Goal: Information Seeking & Learning: Learn about a topic

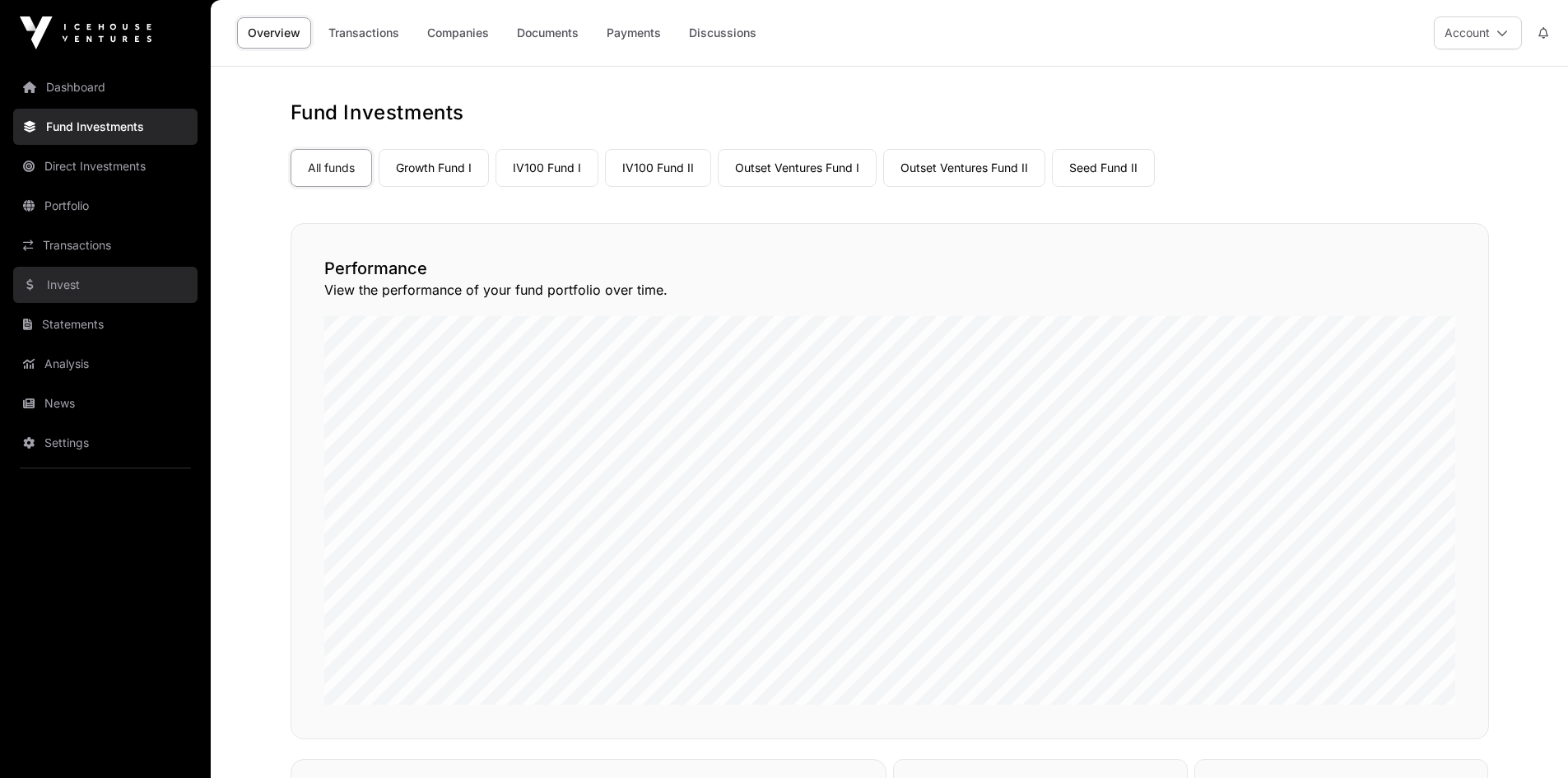
click at [65, 289] on link "Invest" at bounding box center [105, 285] width 185 height 37
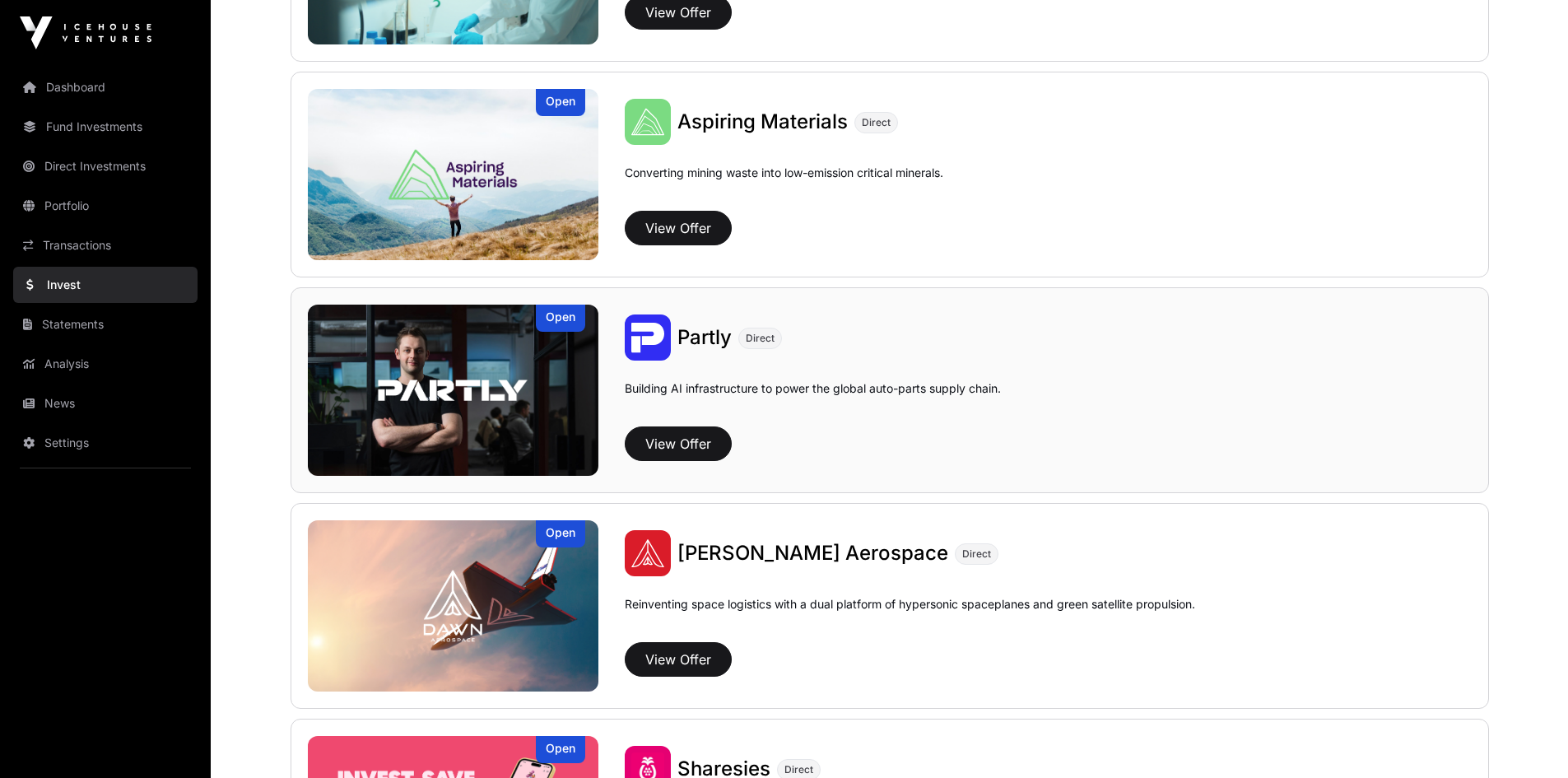
scroll to position [1481, 0]
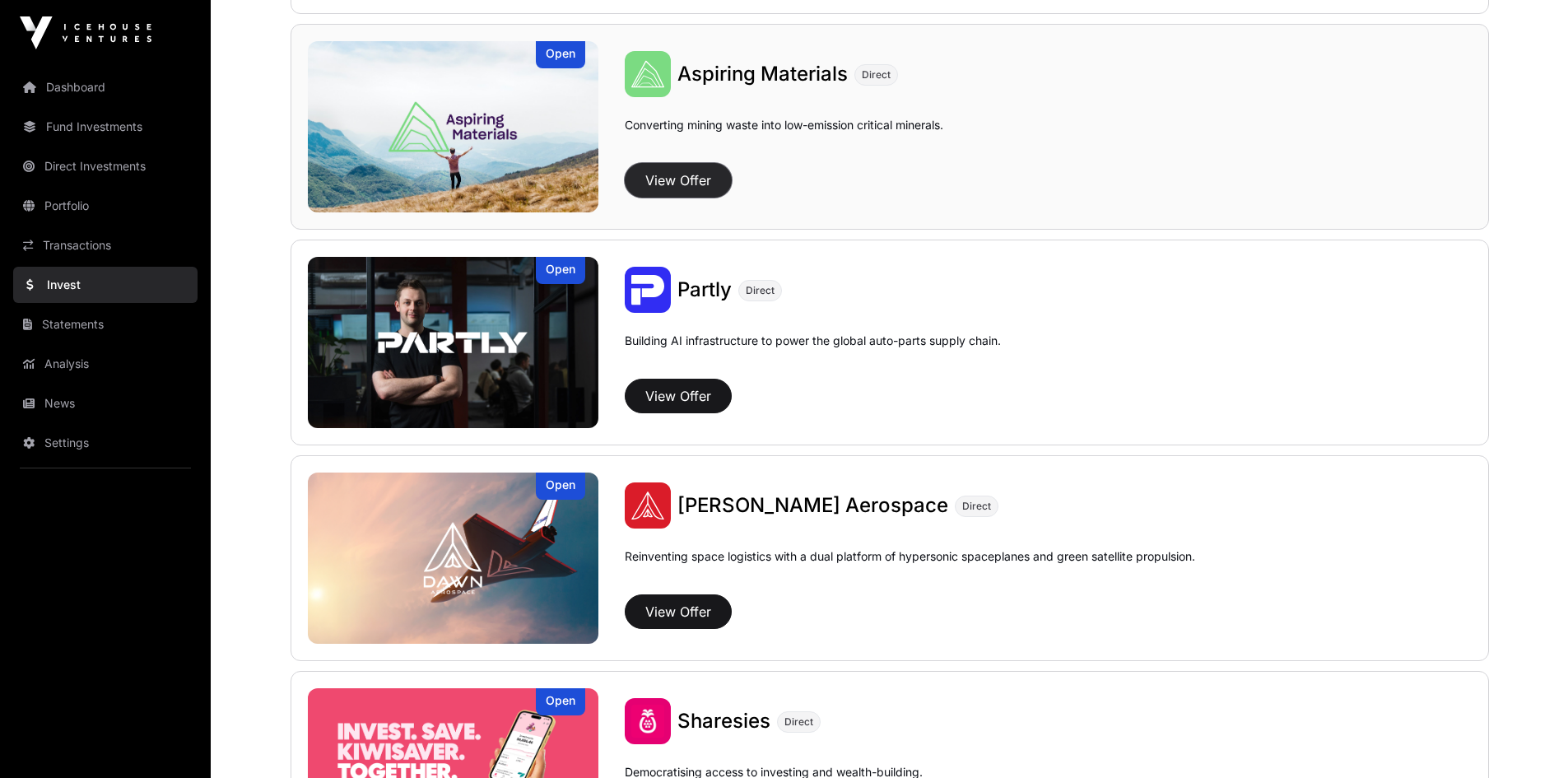
click at [685, 177] on button "View Offer" at bounding box center [679, 180] width 107 height 35
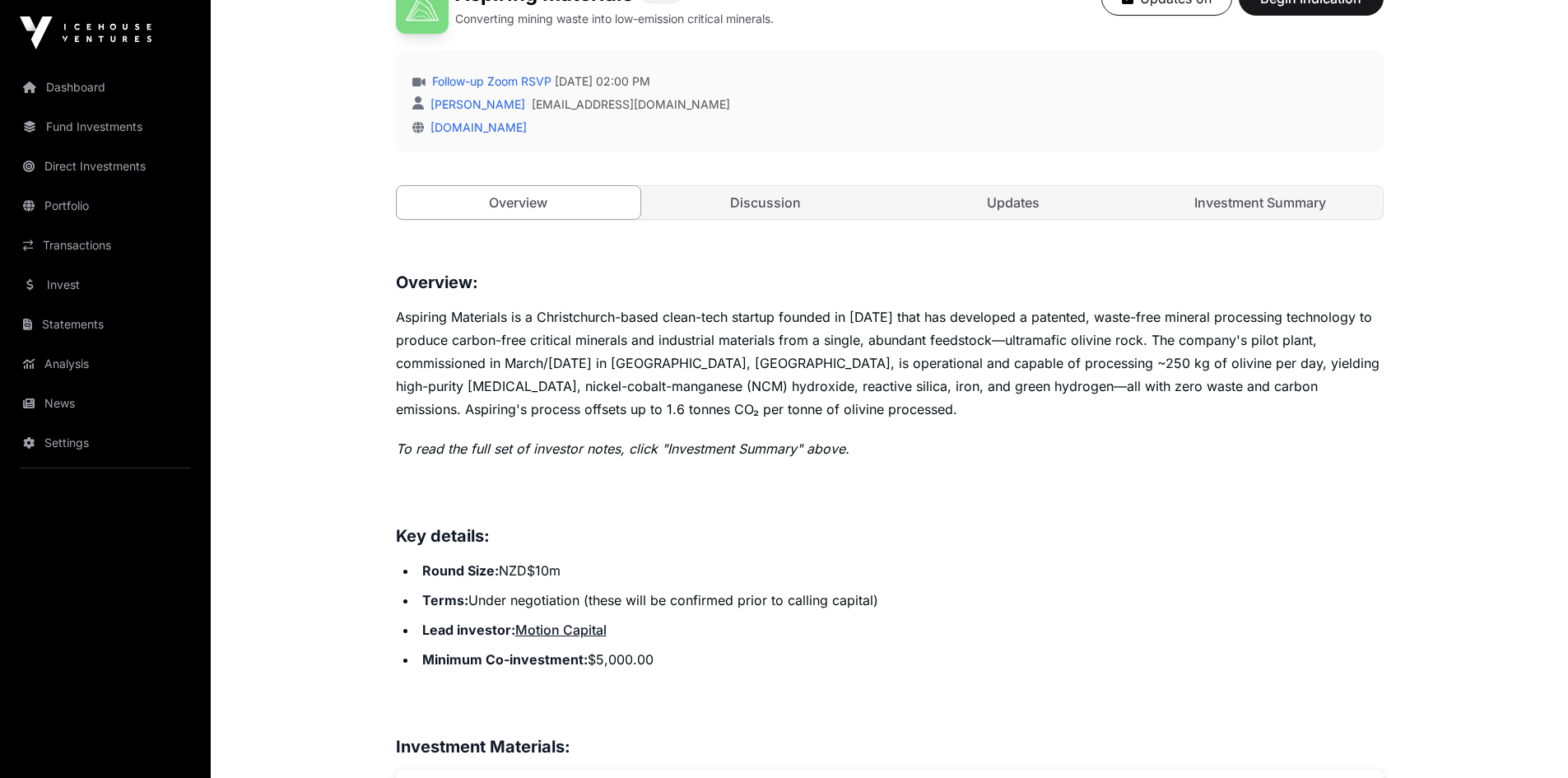
scroll to position [494, 0]
click at [736, 195] on link "Discussion" at bounding box center [765, 204] width 244 height 33
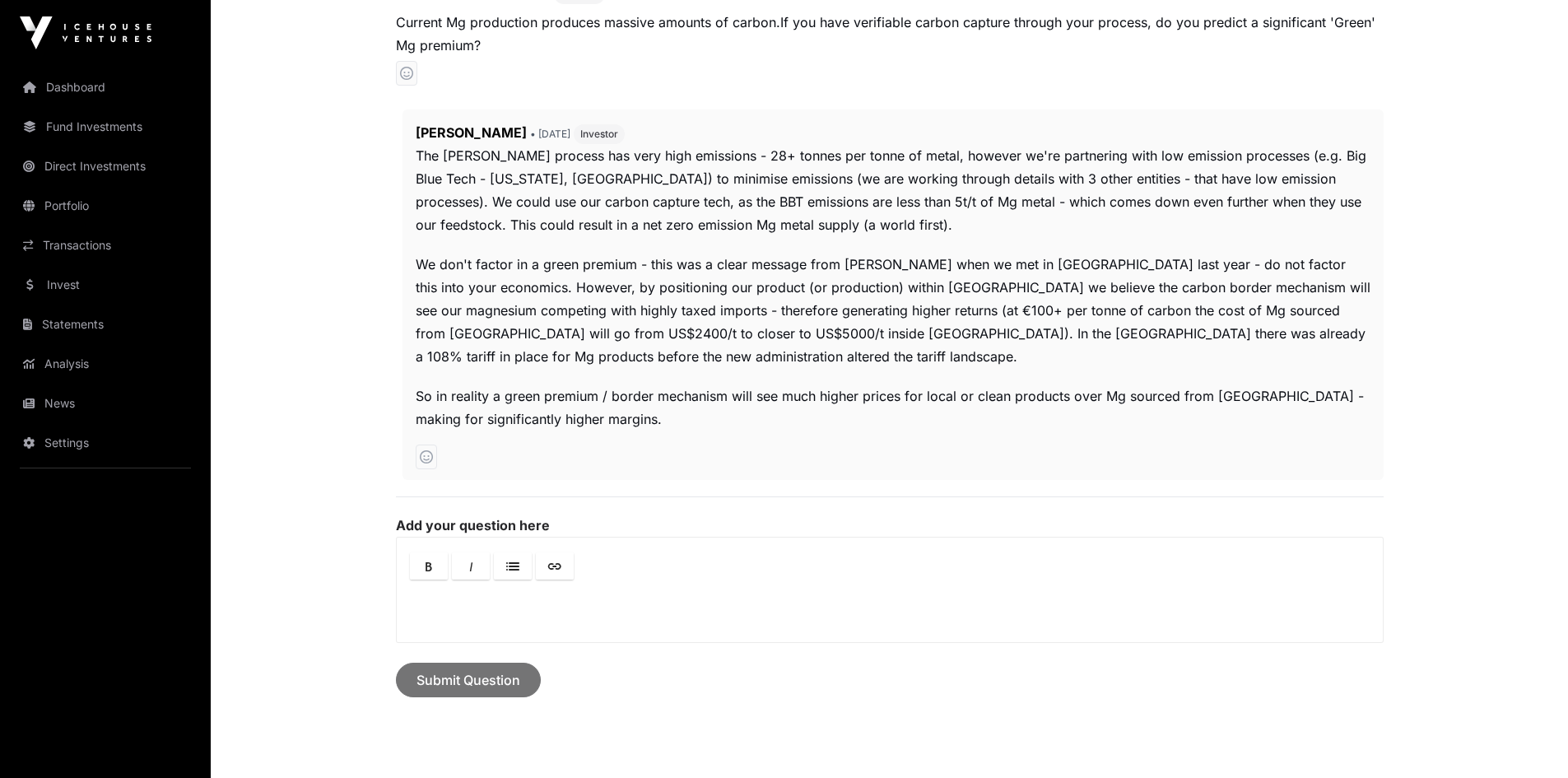
scroll to position [415, 0]
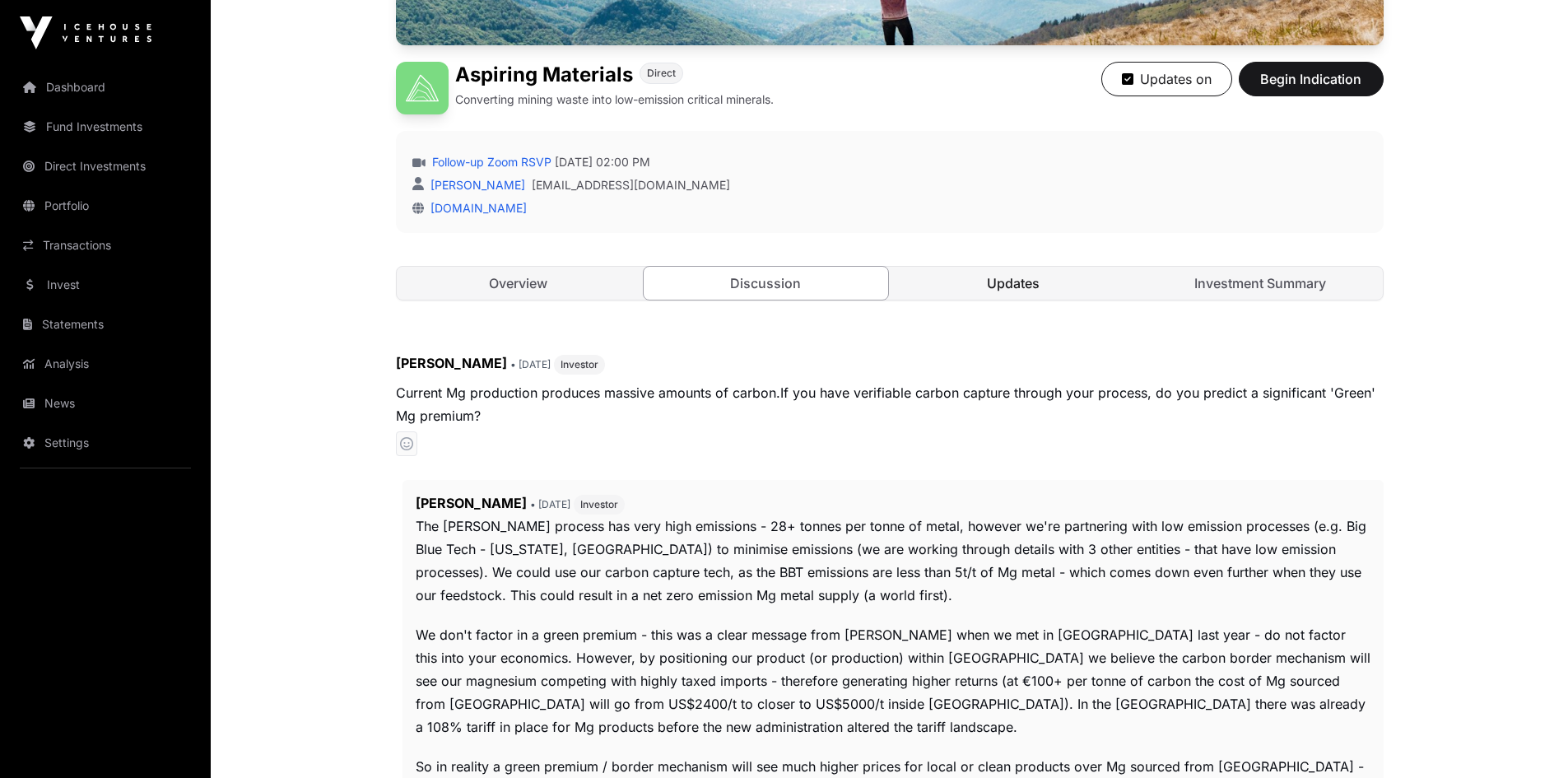
click at [1037, 281] on link "Updates" at bounding box center [1013, 283] width 244 height 33
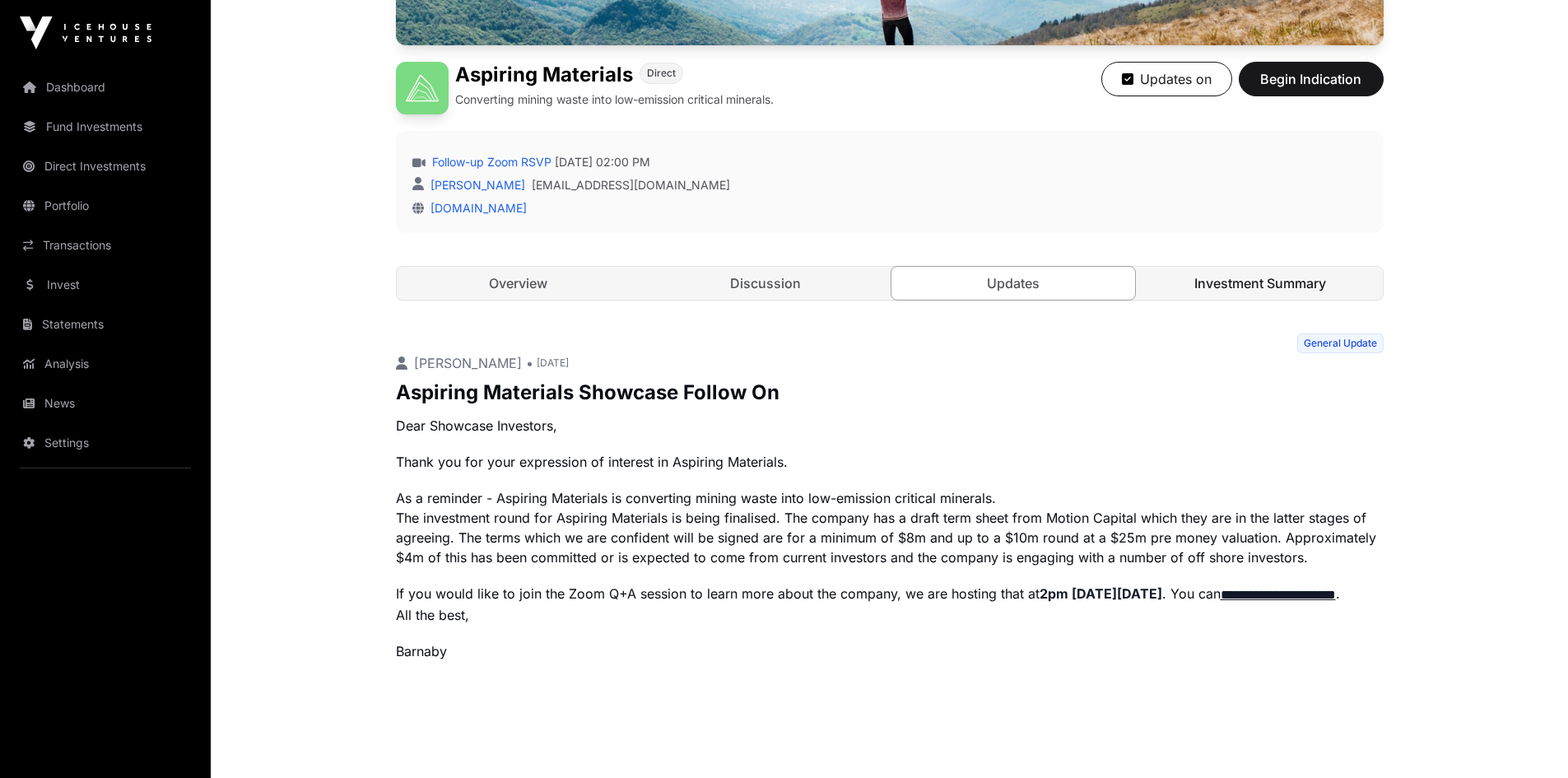
click at [1218, 286] on link "Investment Summary" at bounding box center [1260, 283] width 244 height 33
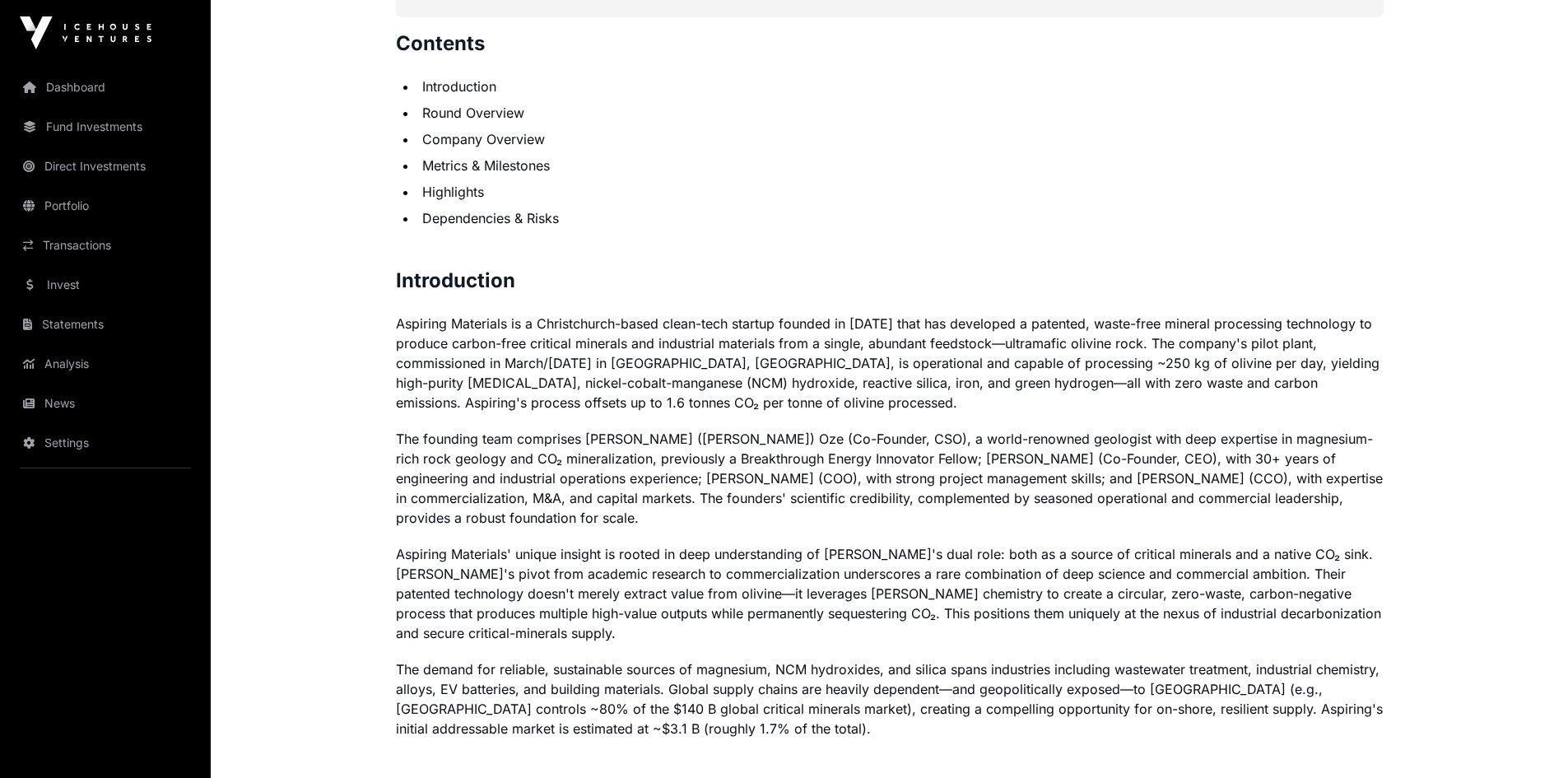
scroll to position [640, 0]
